Goal: Find specific page/section: Find specific page/section

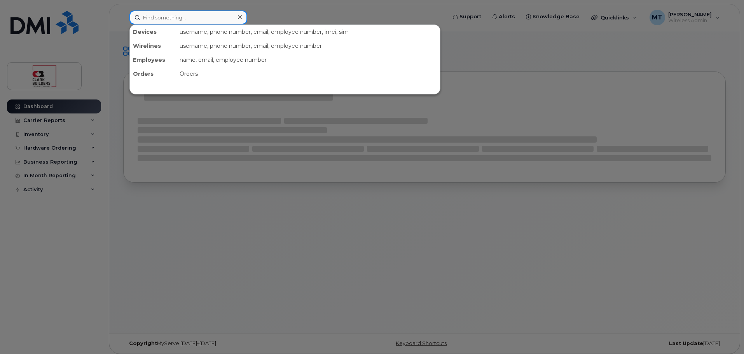
click at [214, 19] on input at bounding box center [189, 18] width 118 height 14
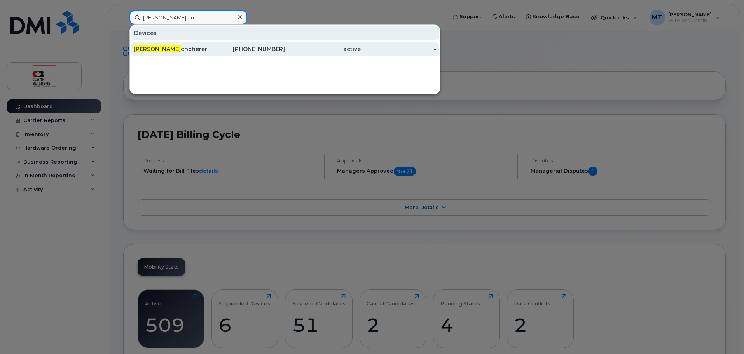
type input "[PERSON_NAME] du"
click at [209, 47] on div "[PERSON_NAME]" at bounding box center [172, 49] width 76 height 8
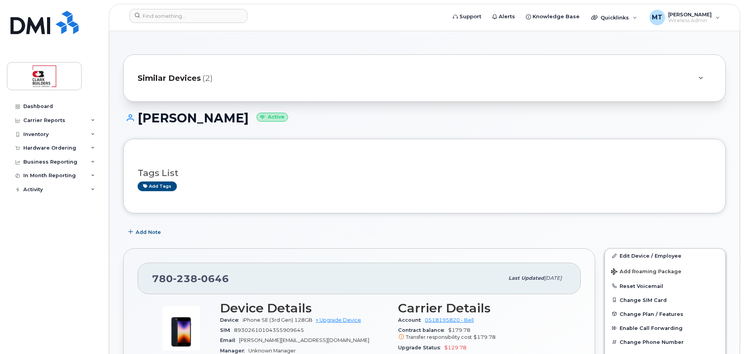
scroll to position [78, 0]
